Goal: Task Accomplishment & Management: Manage account settings

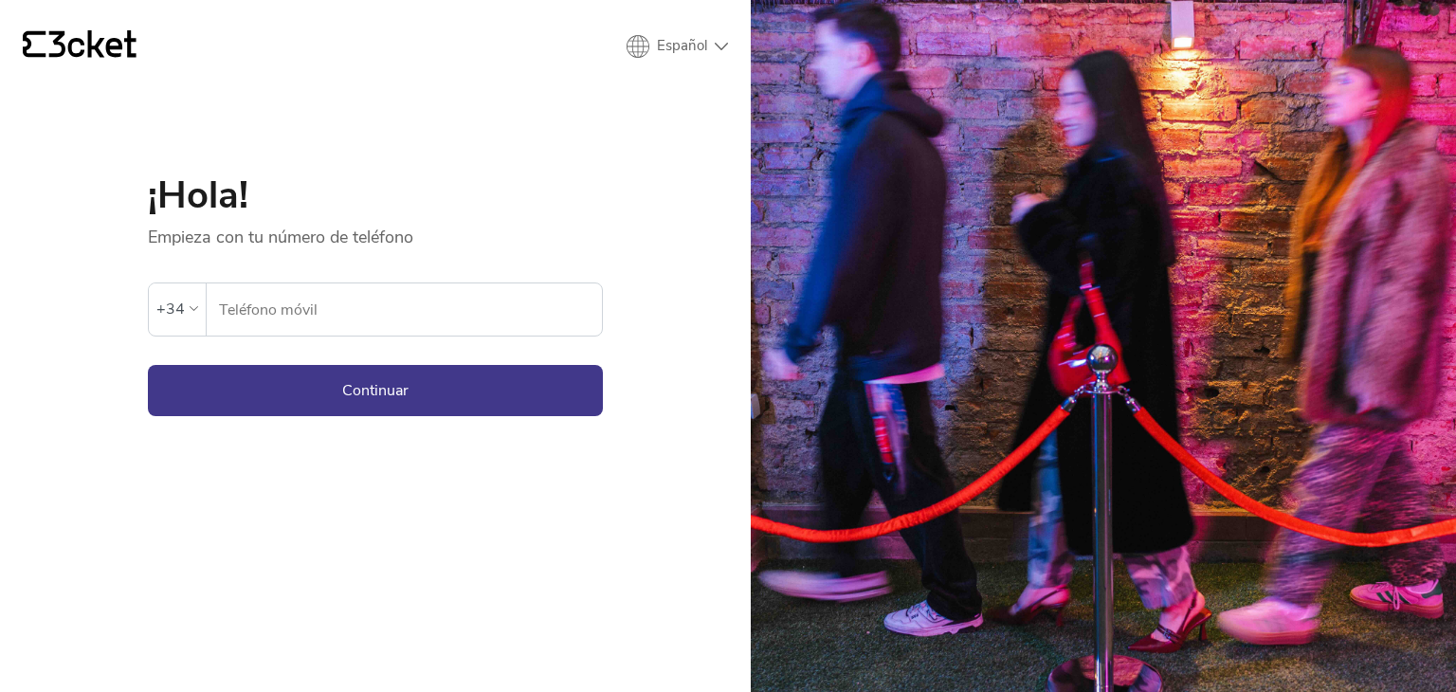
click at [275, 316] on input "Teléfono móvil" at bounding box center [410, 309] width 384 height 52
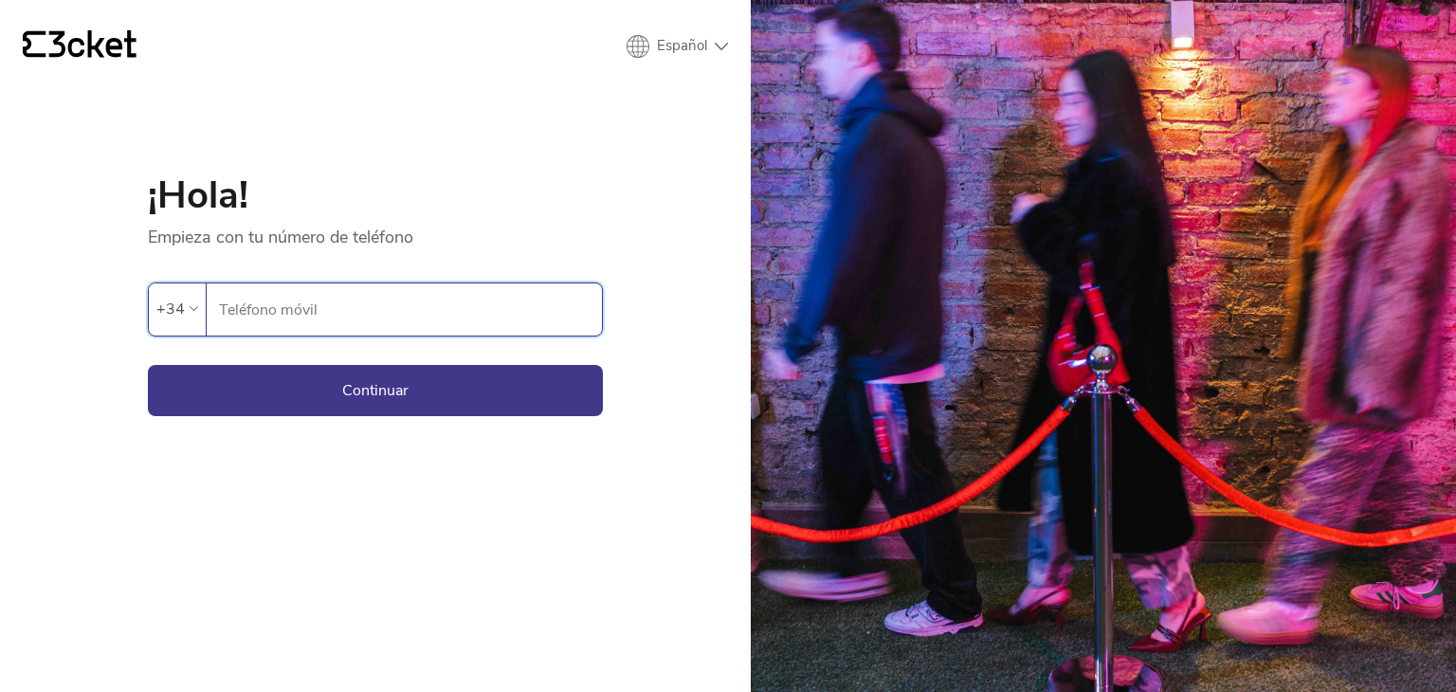
type input "686028638"
click at [394, 394] on button "Continuar" at bounding box center [375, 390] width 455 height 51
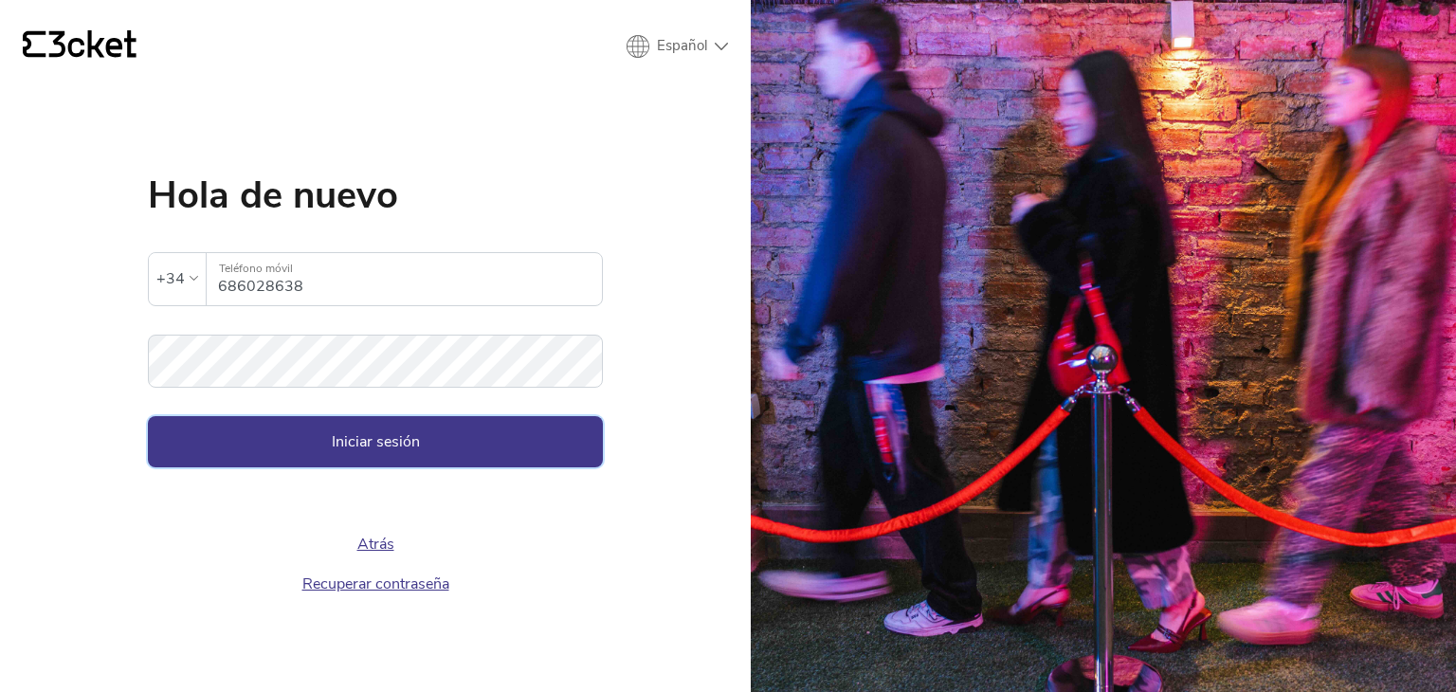
click at [391, 454] on button "Iniciar sesión" at bounding box center [375, 441] width 455 height 51
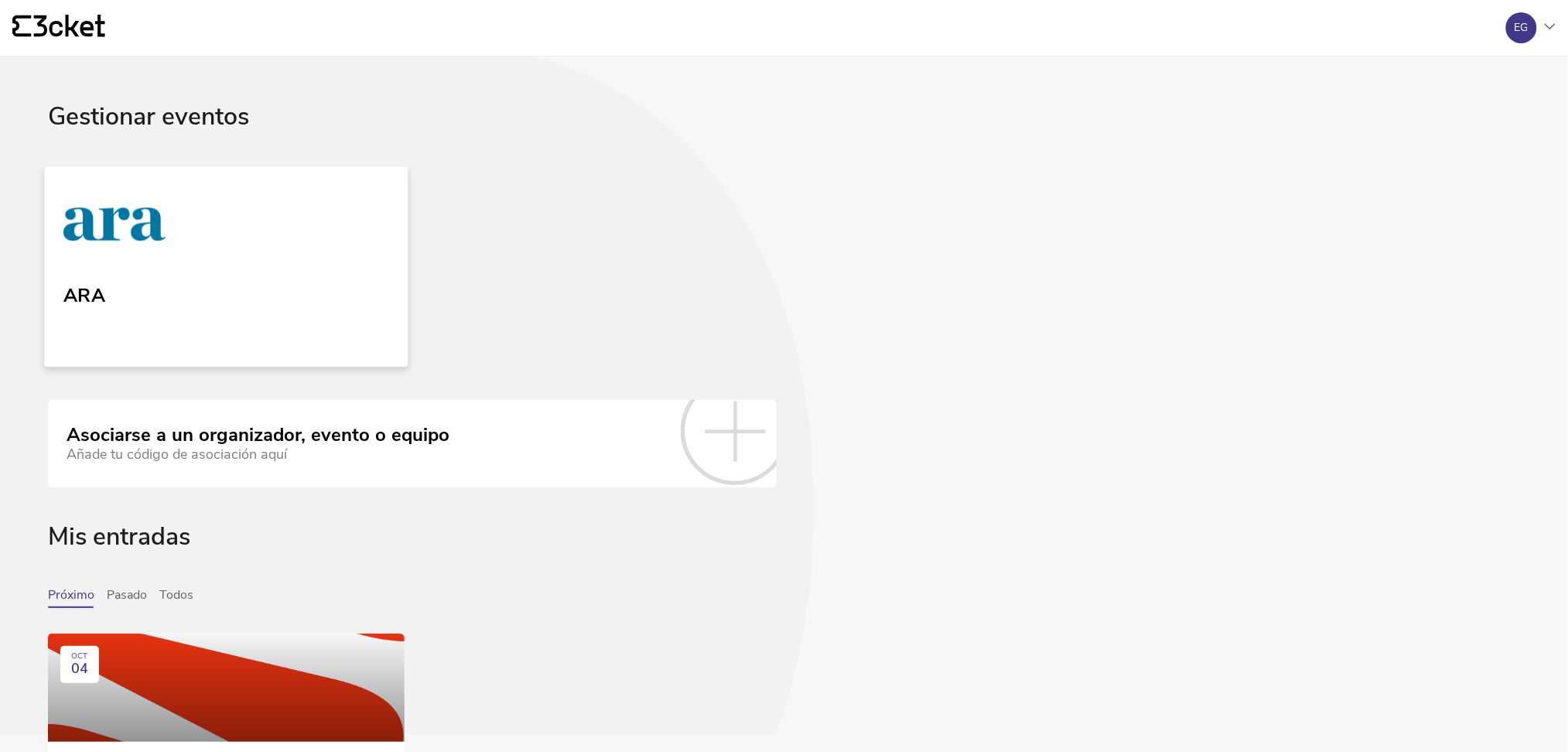
click at [251, 287] on link "ARA" at bounding box center [225, 266] width 363 height 200
